Goal: Find specific page/section: Locate a particular part of the current website

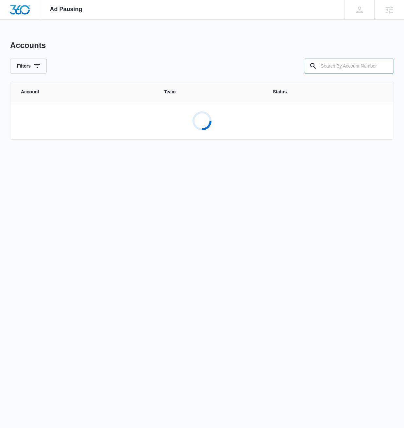
click at [349, 67] on input "text" at bounding box center [349, 66] width 90 height 16
paste input "M335862"
type input "M335862"
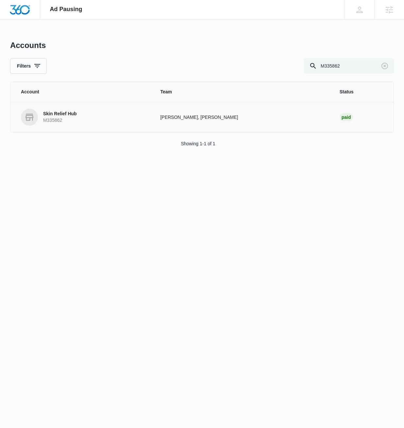
click at [49, 121] on p "M335862" at bounding box center [60, 120] width 34 height 7
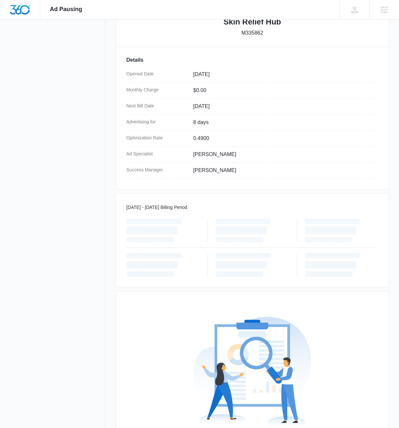
scroll to position [226, 0]
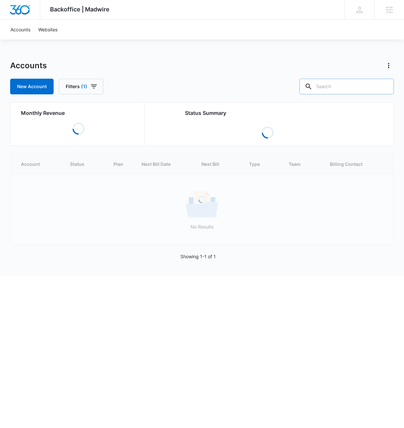
click at [337, 81] on input "text" at bounding box center [346, 87] width 94 height 16
paste input "M335862"
type input "M335862"
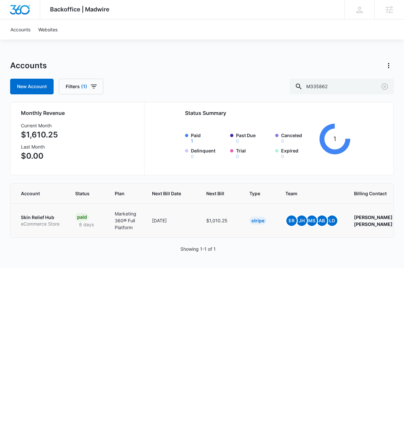
click at [41, 216] on p "Skin Relief Hub" at bounding box center [40, 217] width 39 height 7
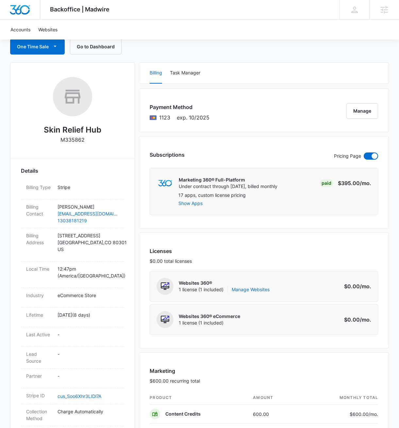
scroll to position [63, 0]
